Goal: Task Accomplishment & Management: Manage account settings

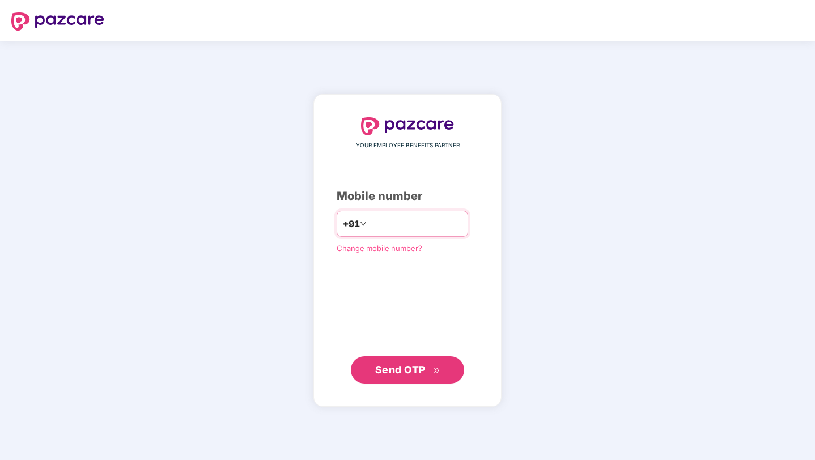
type input "**********"
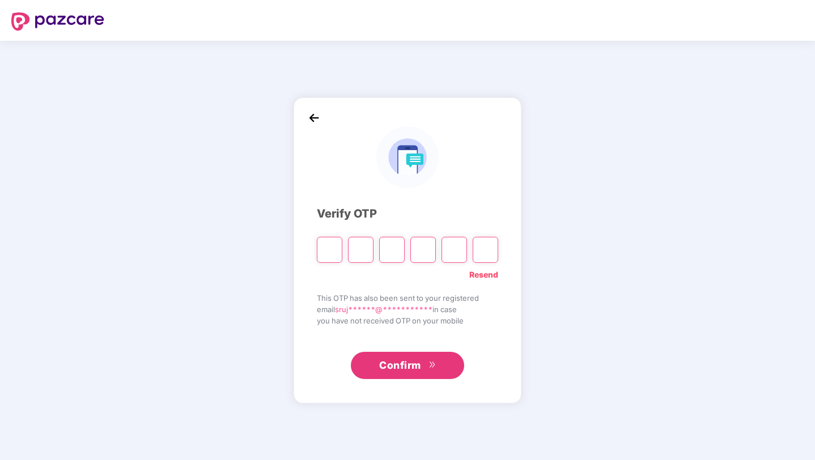
paste input "*"
type input "*"
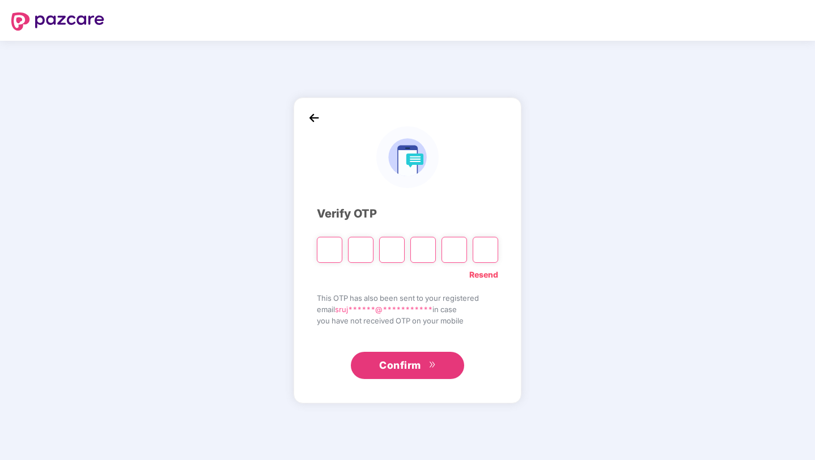
type input "*"
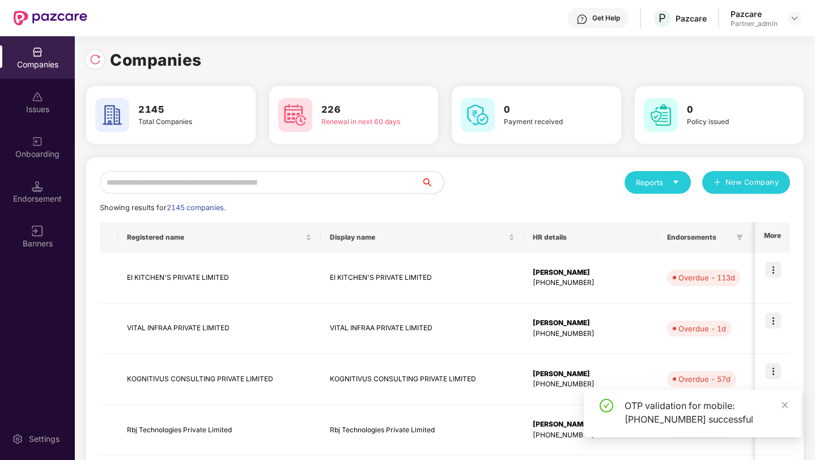
click at [351, 178] on input "text" at bounding box center [260, 182] width 321 height 23
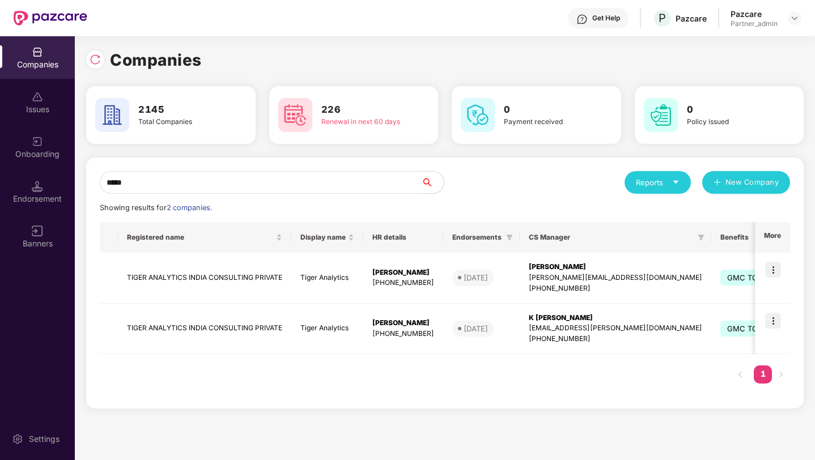
type input "*****"
click at [782, 267] on td at bounding box center [772, 278] width 35 height 51
click at [774, 268] on img at bounding box center [773, 270] width 16 height 16
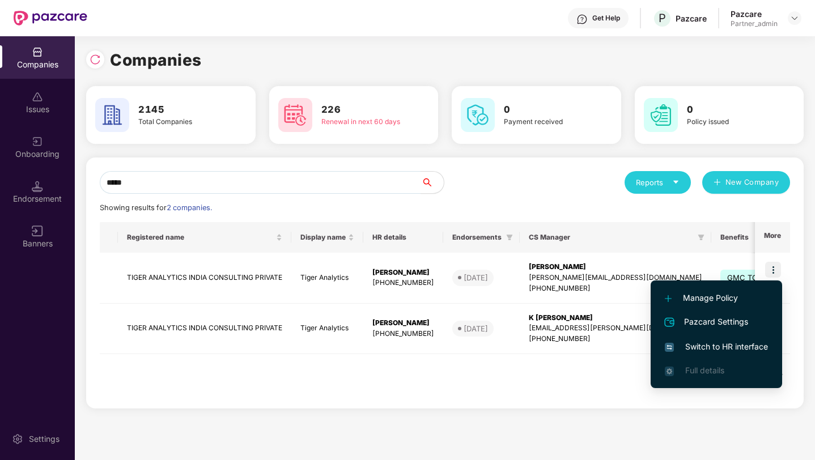
click at [712, 346] on span "Switch to HR interface" at bounding box center [716, 347] width 103 height 12
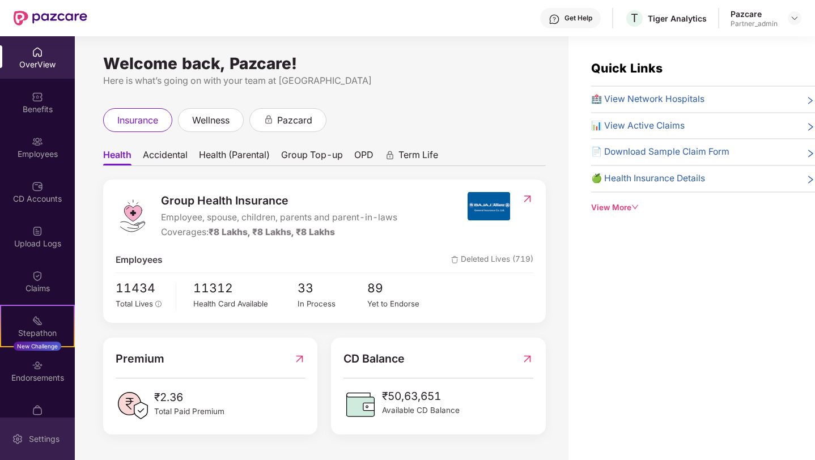
click at [39, 428] on div "Settings" at bounding box center [37, 439] width 75 height 43
click at [36, 432] on div "Settings" at bounding box center [37, 439] width 75 height 43
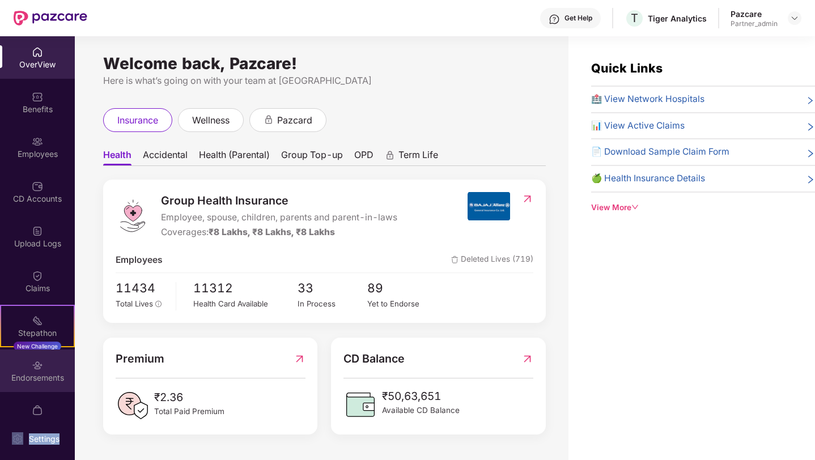
click at [16, 350] on div "Endorsements" at bounding box center [37, 371] width 75 height 43
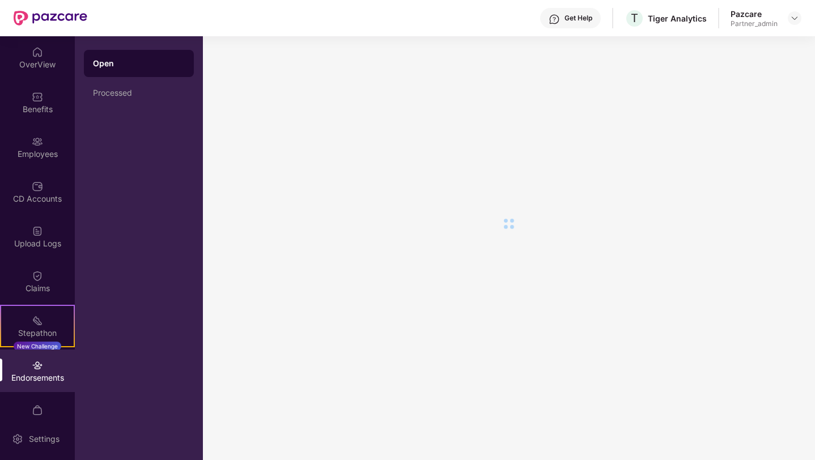
scroll to position [66, 0]
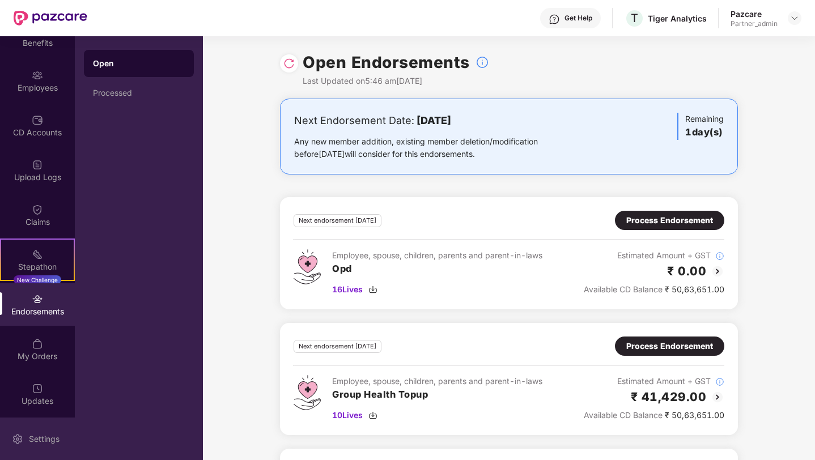
click at [19, 451] on div "Settings" at bounding box center [37, 439] width 75 height 43
click at [18, 434] on img at bounding box center [17, 439] width 11 height 11
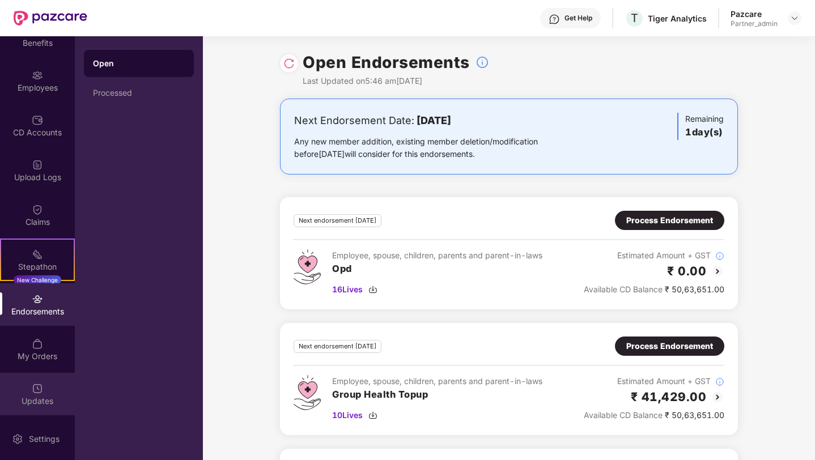
click at [29, 405] on div "Updates" at bounding box center [37, 401] width 75 height 11
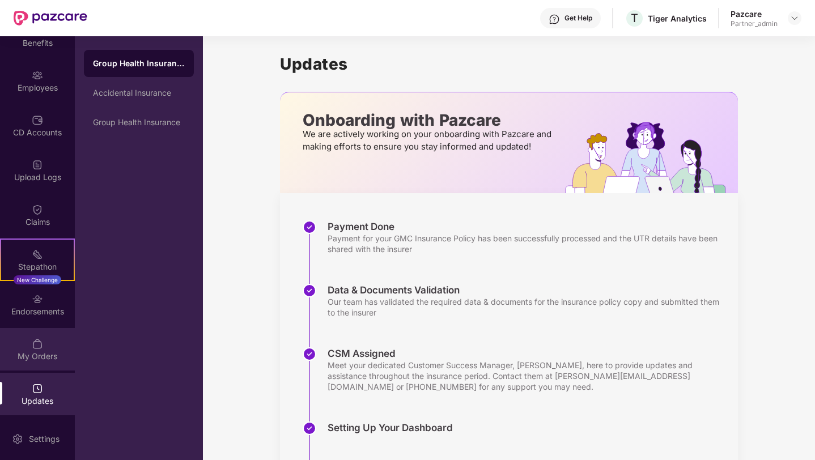
click at [23, 343] on div "My Orders" at bounding box center [37, 349] width 75 height 43
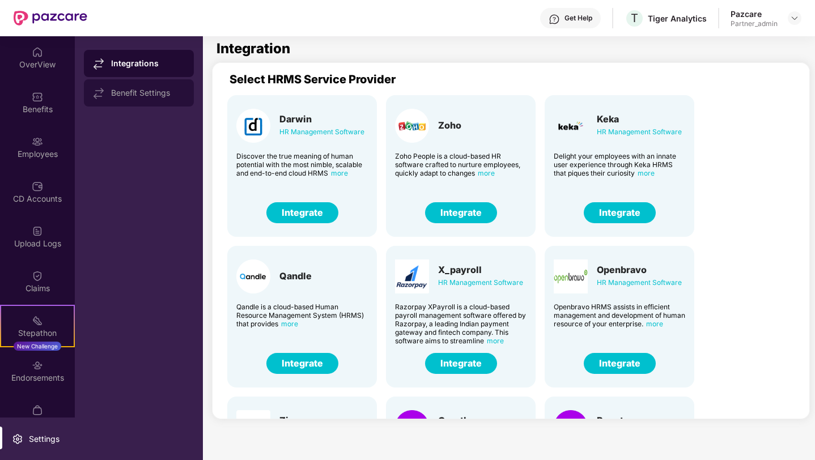
click at [131, 90] on div "Benefit Settings" at bounding box center [148, 92] width 74 height 9
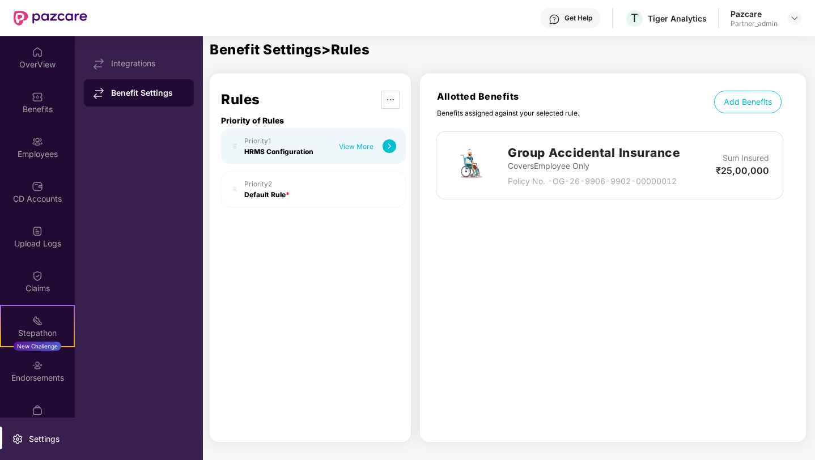
click at [471, 148] on img at bounding box center [470, 165] width 41 height 41
click at [619, 130] on div "Group Accidental Insurance Covers Employee Only Policy No. - OG-26-9906-9902-00…" at bounding box center [613, 159] width 386 height 79
click at [395, 141] on img at bounding box center [390, 146] width 14 height 14
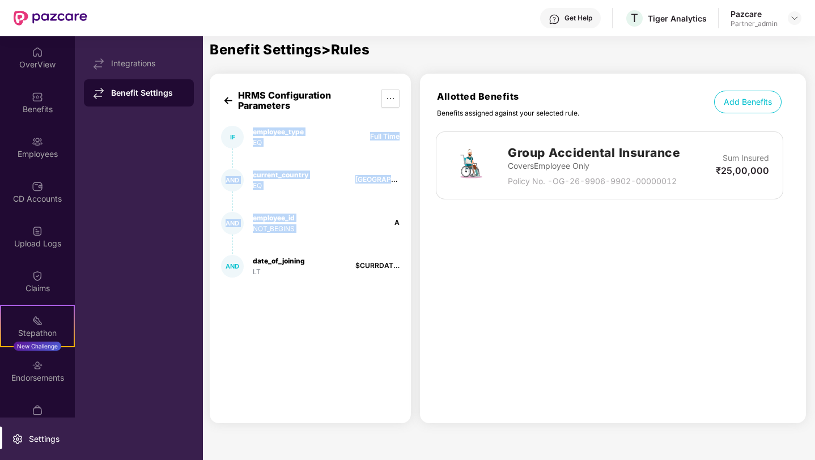
drag, startPoint x: 254, startPoint y: 134, endPoint x: 348, endPoint y: 220, distance: 126.8
click at [348, 220] on div "HRMS Configuration Parameters IF employee_type EQ [DEMOGRAPHIC_DATA] AND curren…" at bounding box center [310, 249] width 201 height 350
click at [407, 294] on div "HRMS Configuration Parameters IF employee_type EQ Full Time AND current_country…" at bounding box center [310, 249] width 201 height 350
click at [225, 99] on img at bounding box center [228, 101] width 14 height 14
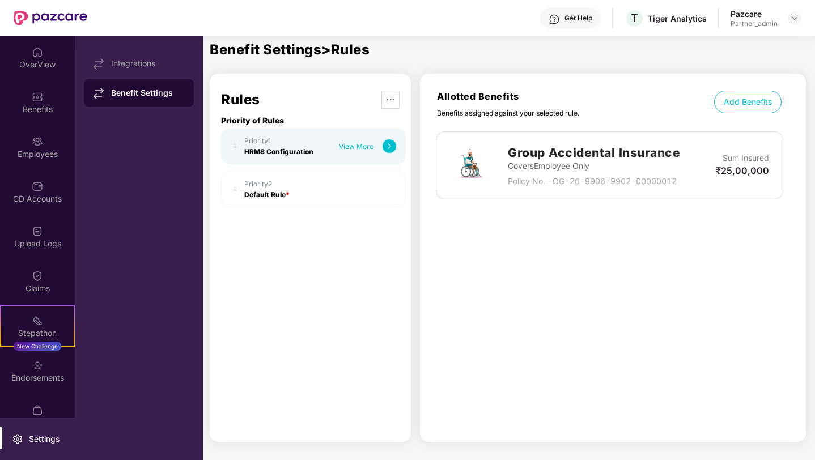
click at [298, 203] on div "Priority 2 Default Rule *" at bounding box center [313, 189] width 185 height 36
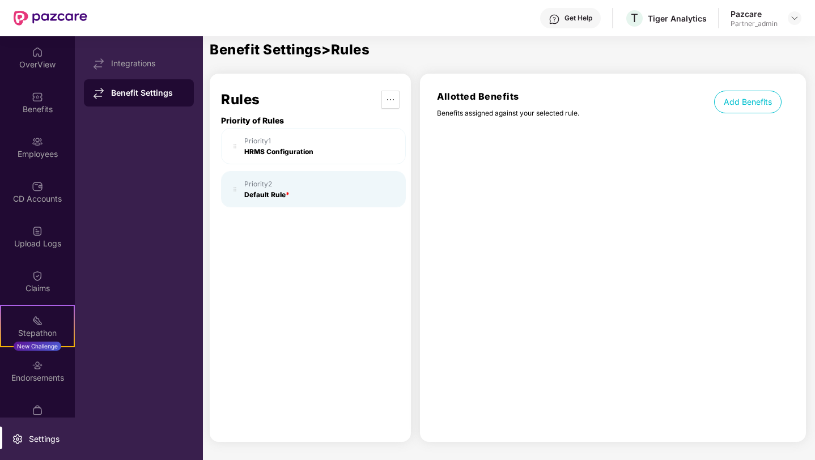
click at [323, 147] on div "Priority 1 HRMS Configuration" at bounding box center [320, 146] width 152 height 19
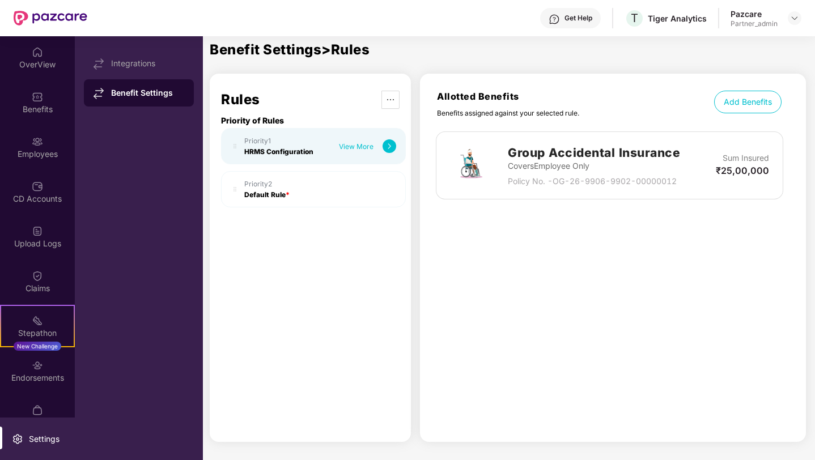
click at [380, 150] on div "View More" at bounding box center [367, 146] width 57 height 14
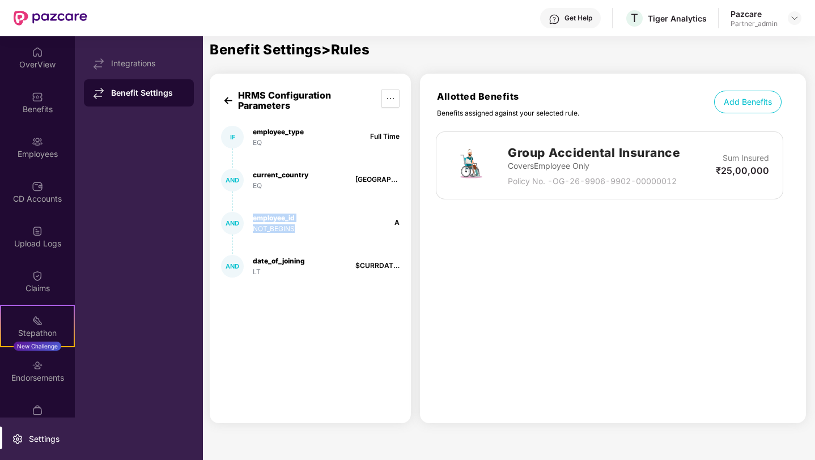
drag, startPoint x: 257, startPoint y: 220, endPoint x: 317, endPoint y: 226, distance: 59.7
click at [317, 226] on div "AND employee_id NOT_BEGINS A" at bounding box center [310, 223] width 179 height 23
drag, startPoint x: 393, startPoint y: 222, endPoint x: 405, endPoint y: 222, distance: 11.9
click at [405, 222] on div "HRMS Configuration Parameters IF employee_type EQ Full Time AND current_country…" at bounding box center [310, 249] width 201 height 350
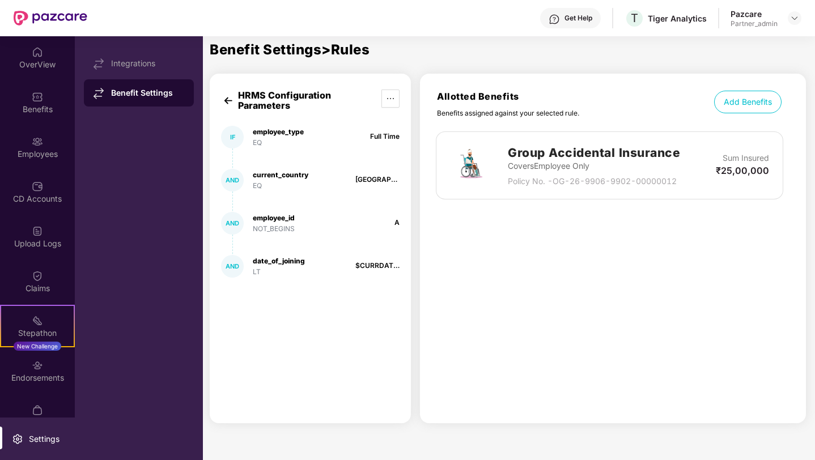
click at [405, 222] on div "HRMS Configuration Parameters IF employee_type EQ Full Time AND current_country…" at bounding box center [310, 249] width 201 height 350
drag, startPoint x: 253, startPoint y: 272, endPoint x: 270, endPoint y: 272, distance: 17.0
click at [270, 272] on div "LT" at bounding box center [279, 272] width 52 height 9
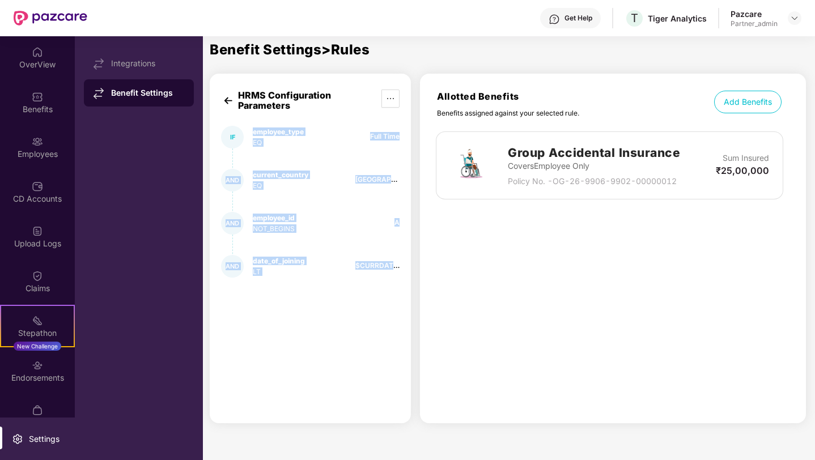
drag, startPoint x: 249, startPoint y: 125, endPoint x: 403, endPoint y: 271, distance: 212.1
click at [403, 271] on div "HRMS Configuration Parameters IF employee_type EQ Full Time AND current_country…" at bounding box center [310, 249] width 201 height 350
copy div "employee_type EQ Full Time AND current_country EQ India AND employee_id NOT_BEG…"
click at [315, 148] on div "HRMS Configuration Parameters IF employee_type EQ Full Time AND current_country…" at bounding box center [310, 249] width 201 height 350
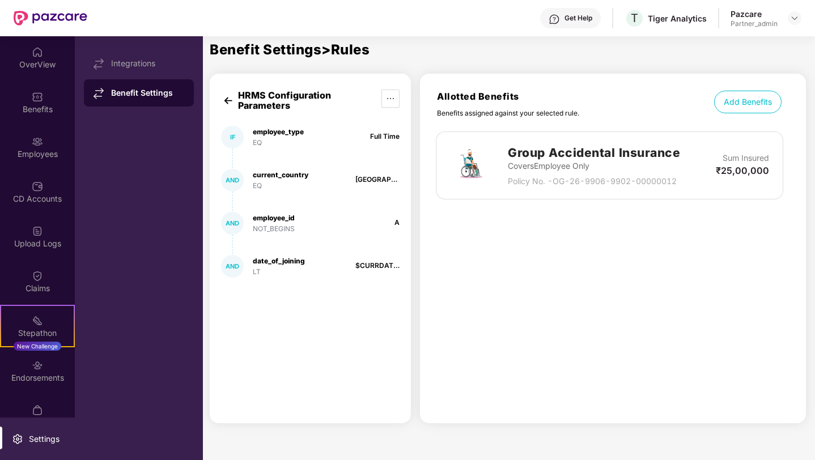
click at [226, 99] on img at bounding box center [228, 101] width 14 height 14
